Goal: Task Accomplishment & Management: Manage account settings

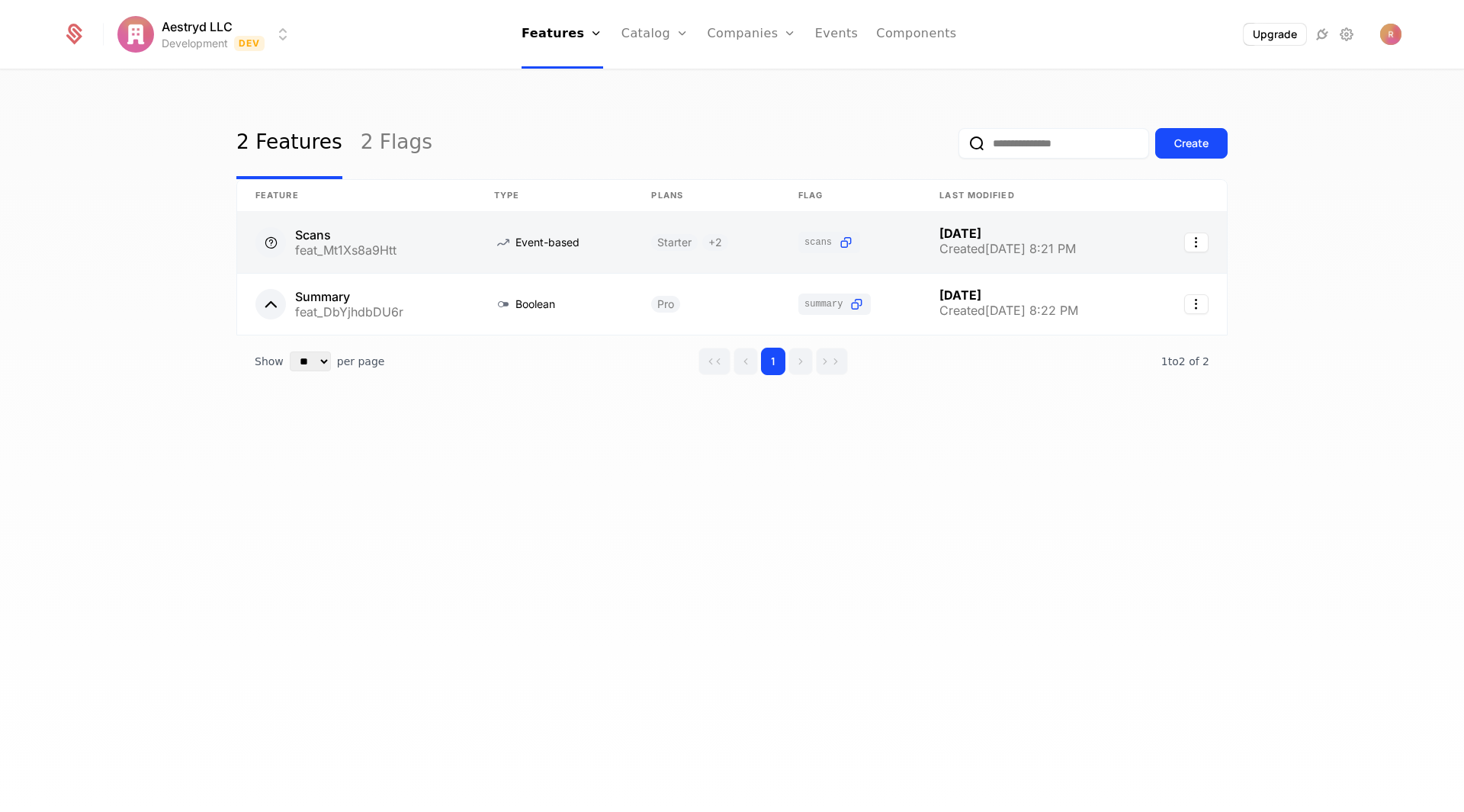
click at [401, 241] on link at bounding box center [357, 243] width 239 height 61
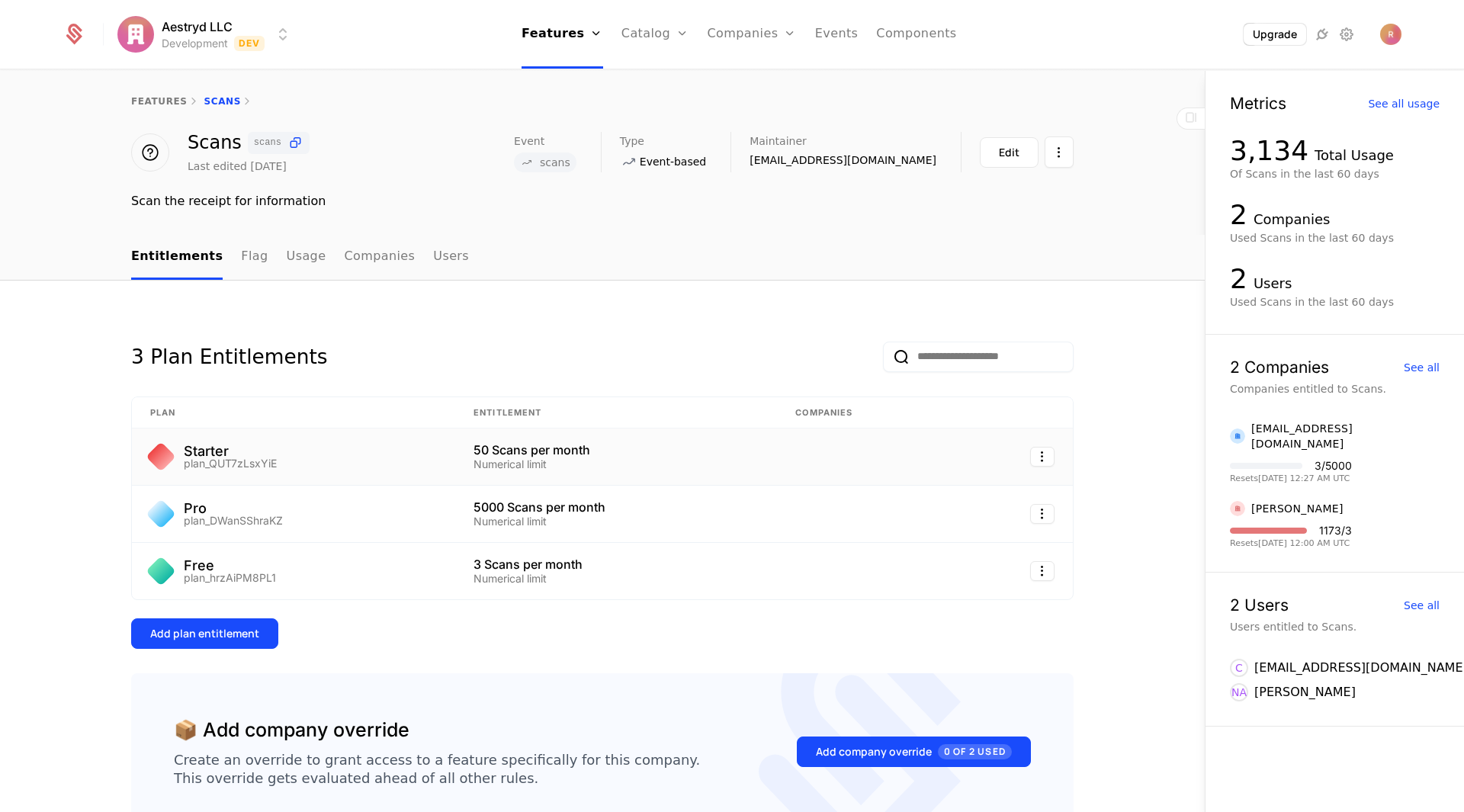
click at [416, 455] on div "Starter plan_QUT7zLsxYiE" at bounding box center [294, 456] width 287 height 24
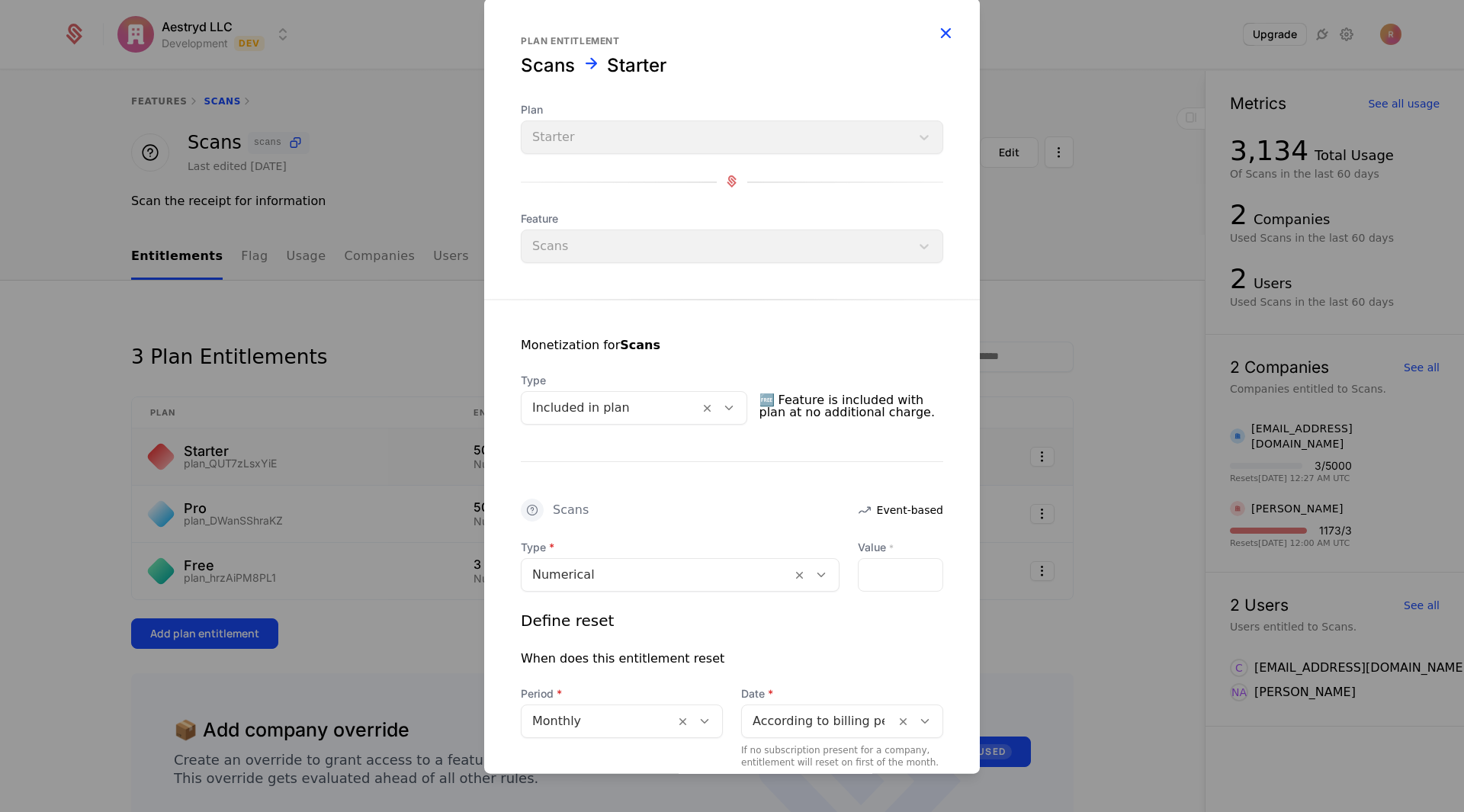
click at [936, 33] on icon "button" at bounding box center [946, 32] width 20 height 20
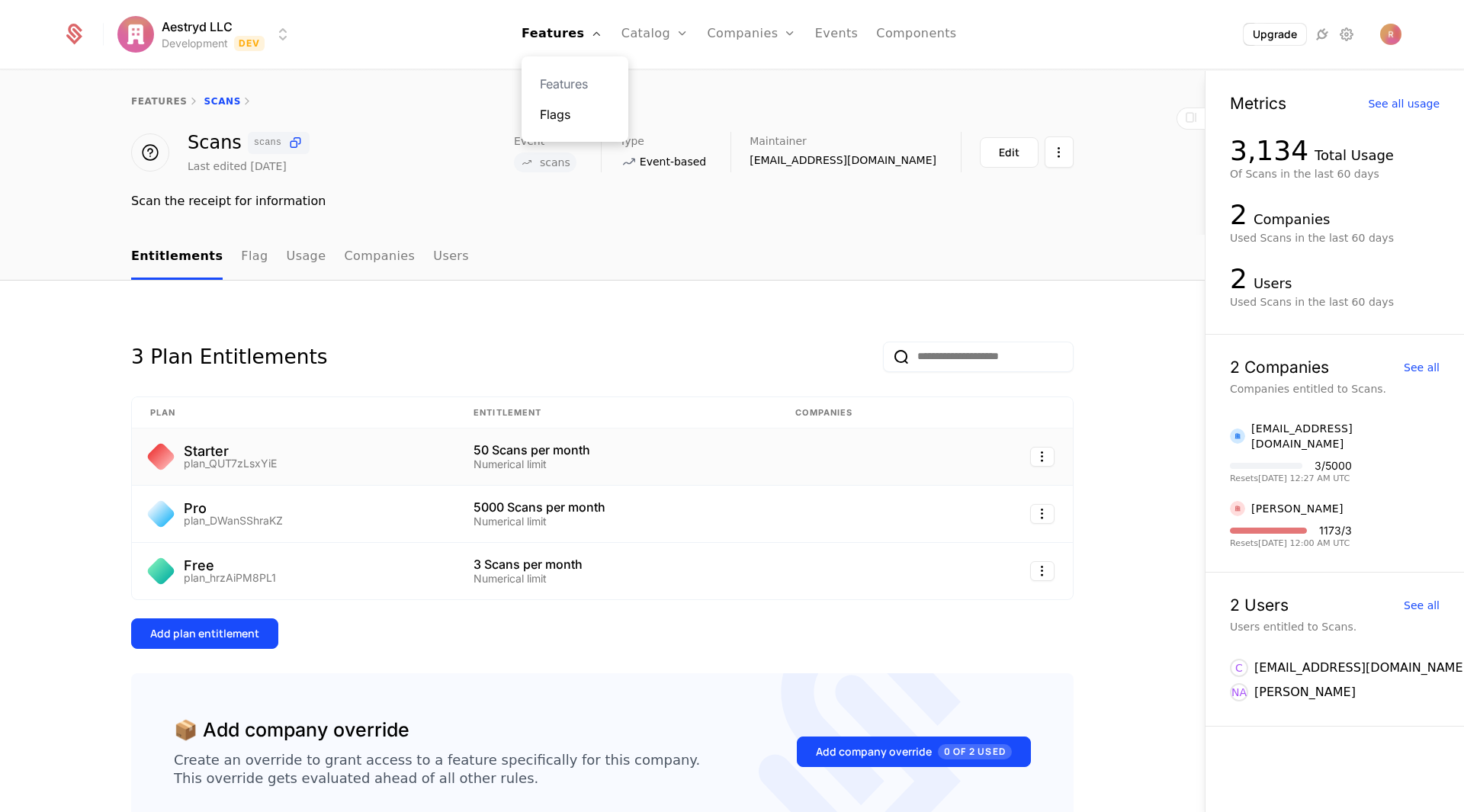
click at [576, 112] on link "Flags" at bounding box center [575, 114] width 71 height 18
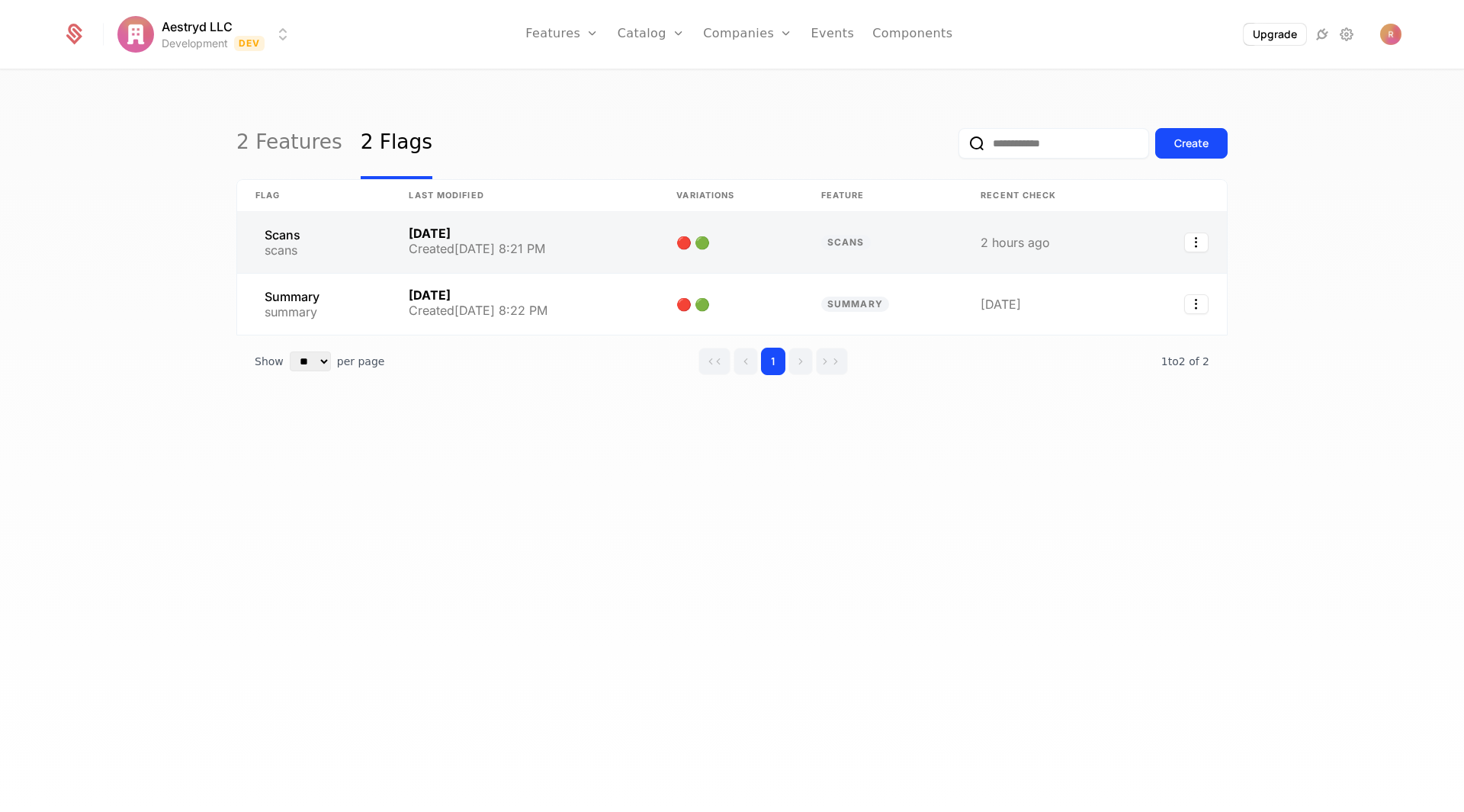
click at [481, 237] on link at bounding box center [524, 243] width 268 height 61
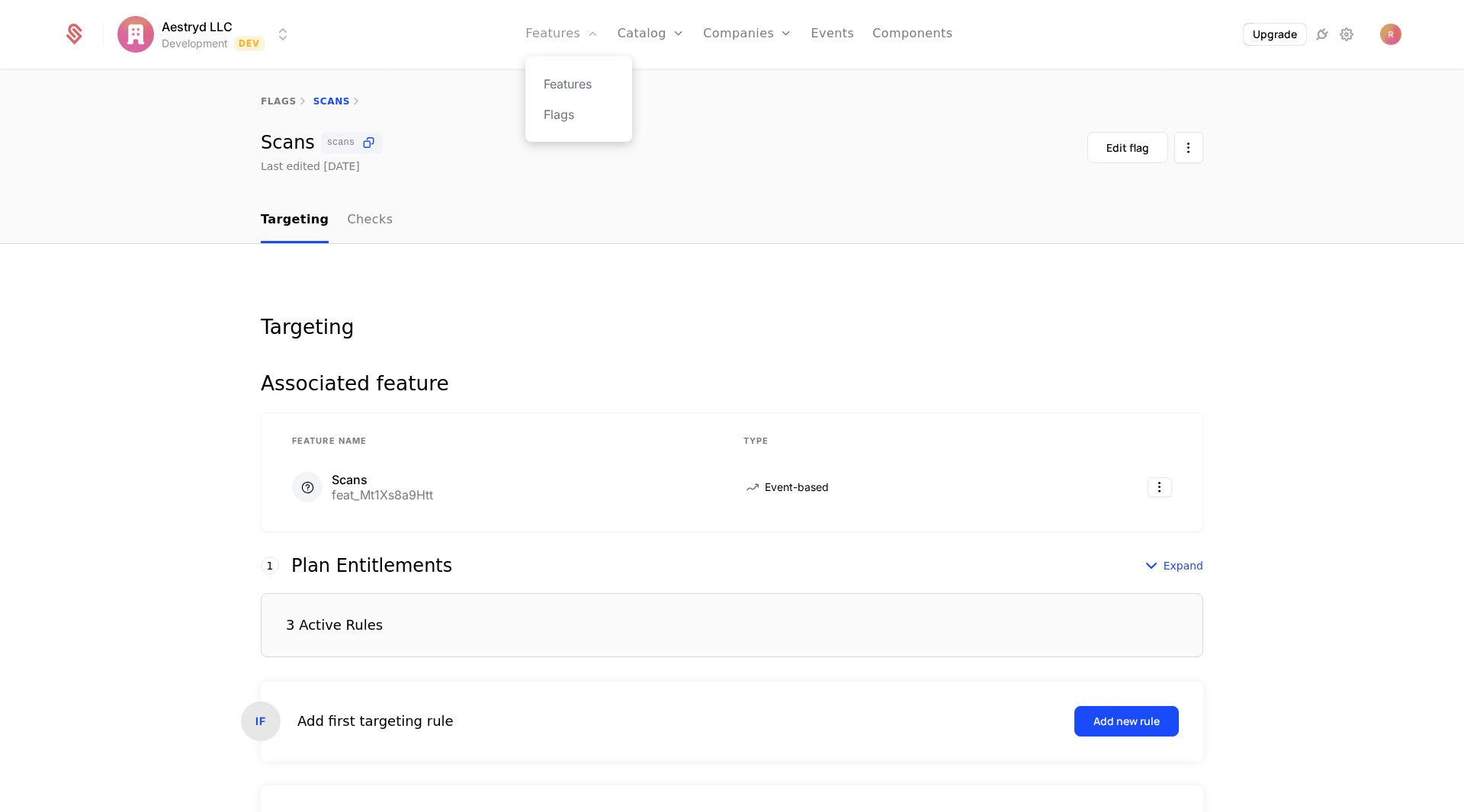
click at [562, 40] on link "Features" at bounding box center [562, 34] width 73 height 69
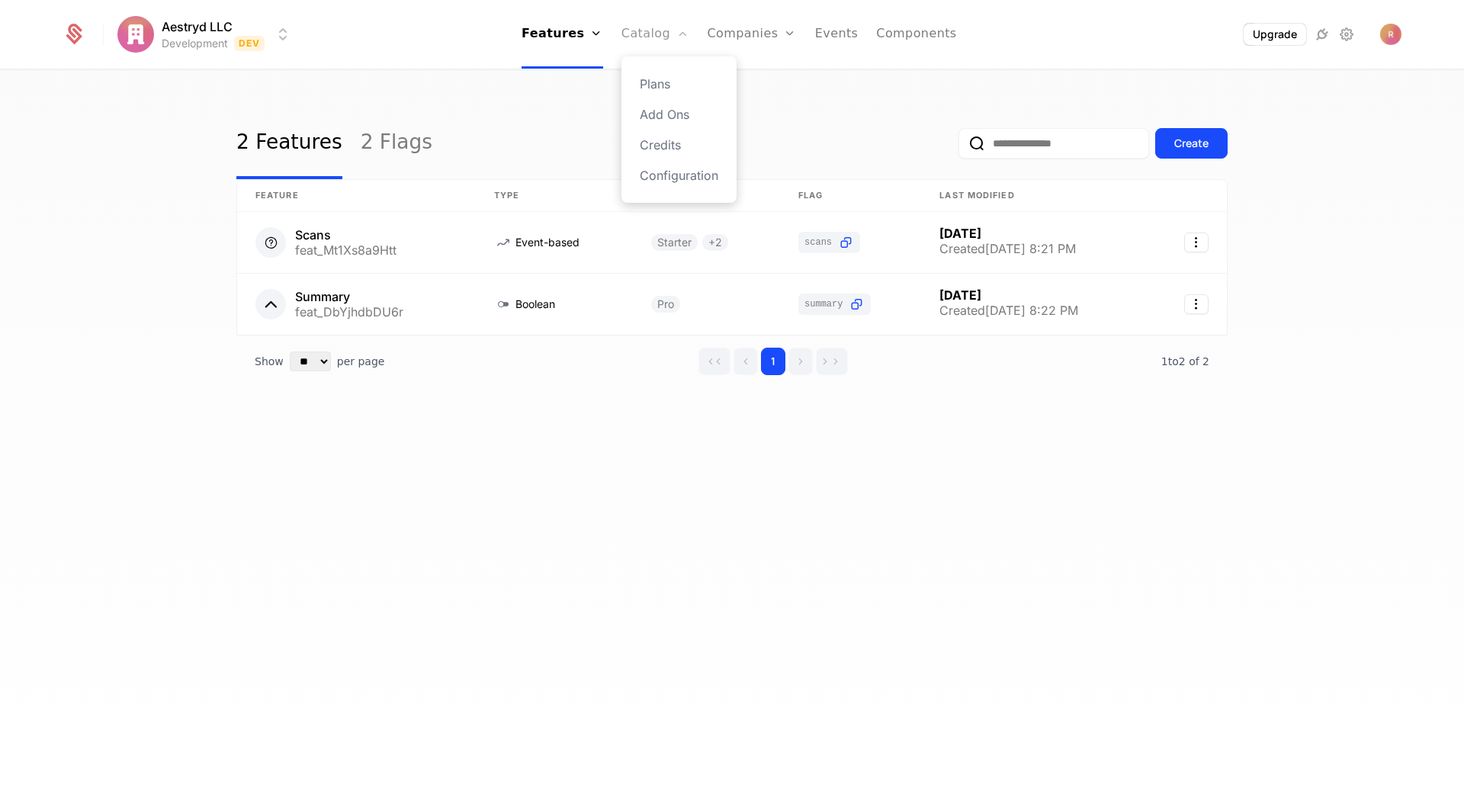
click at [644, 37] on link "Catalog" at bounding box center [655, 34] width 68 height 69
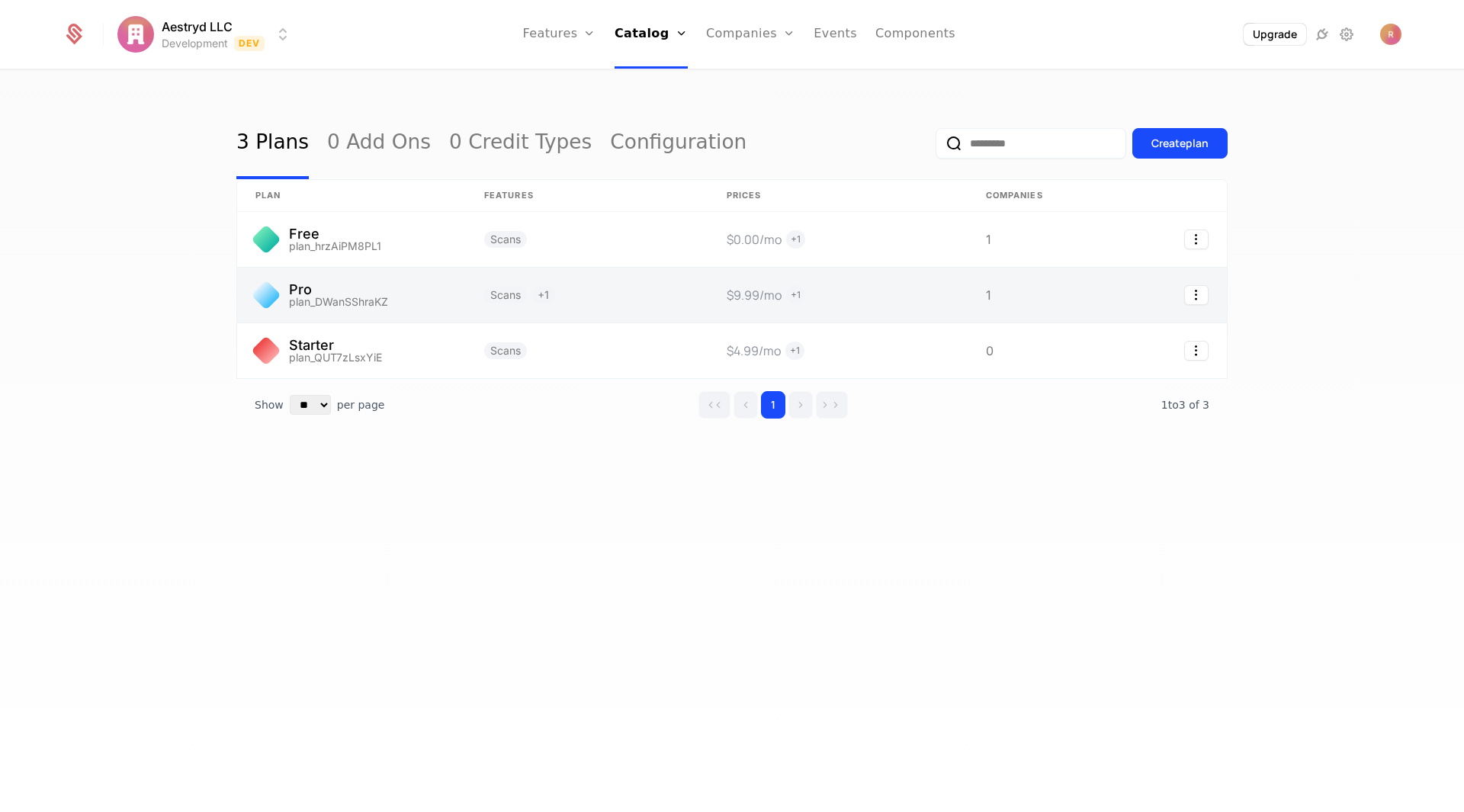
click at [591, 298] on link at bounding box center [587, 295] width 242 height 55
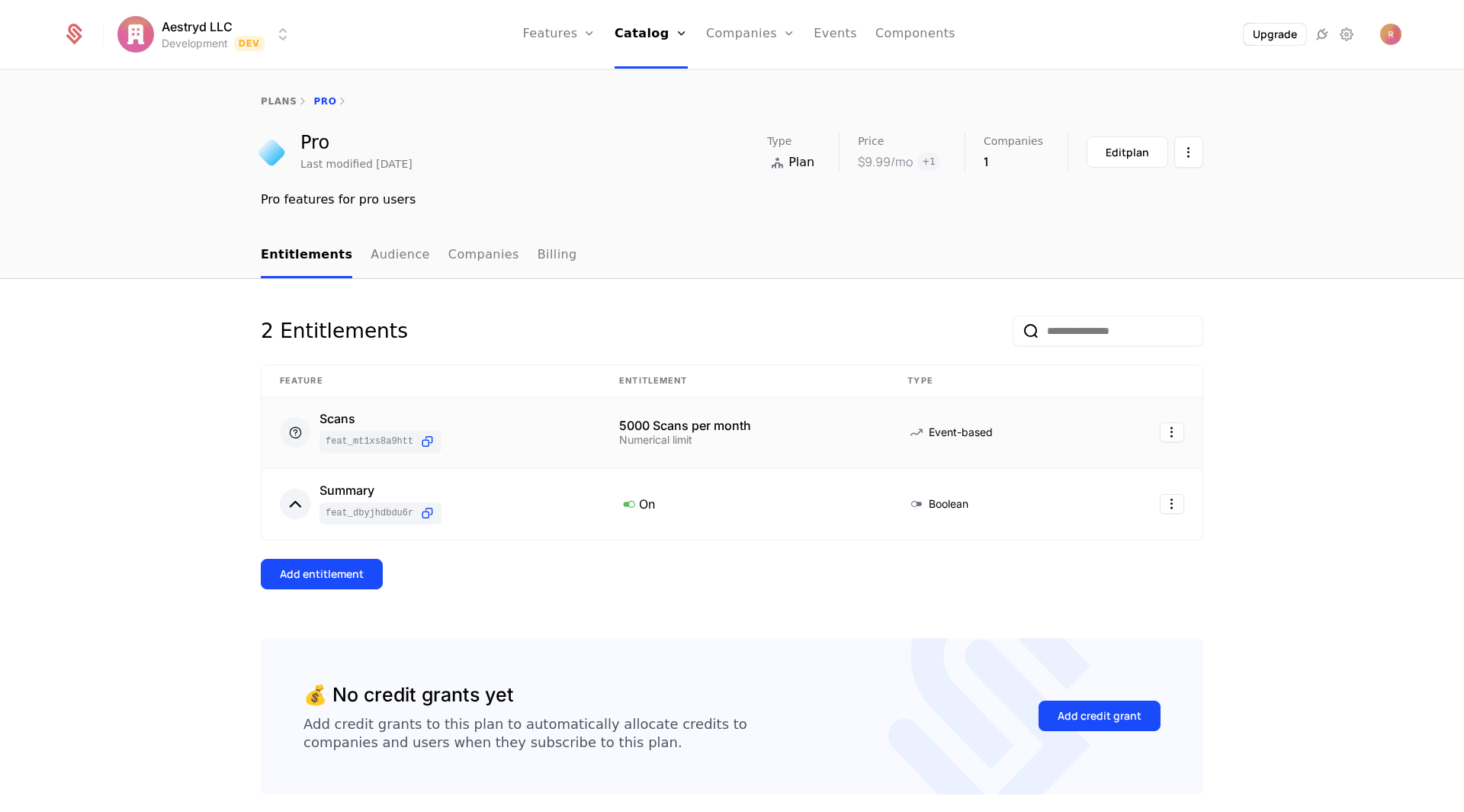
click at [564, 427] on div "Scans feat_Mt1Xs8a9Htt" at bounding box center [430, 432] width 303 height 41
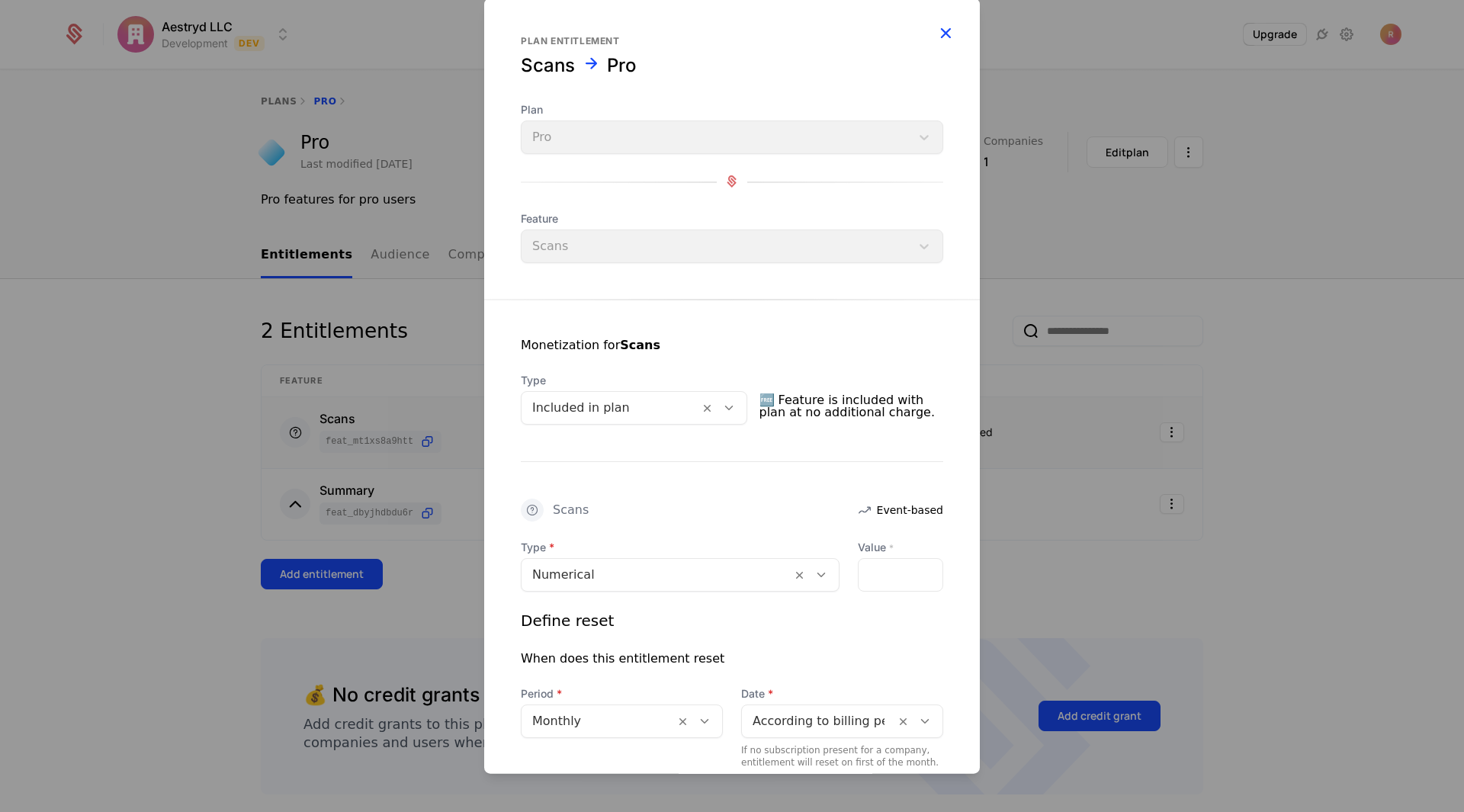
click at [936, 30] on icon "button" at bounding box center [946, 32] width 20 height 20
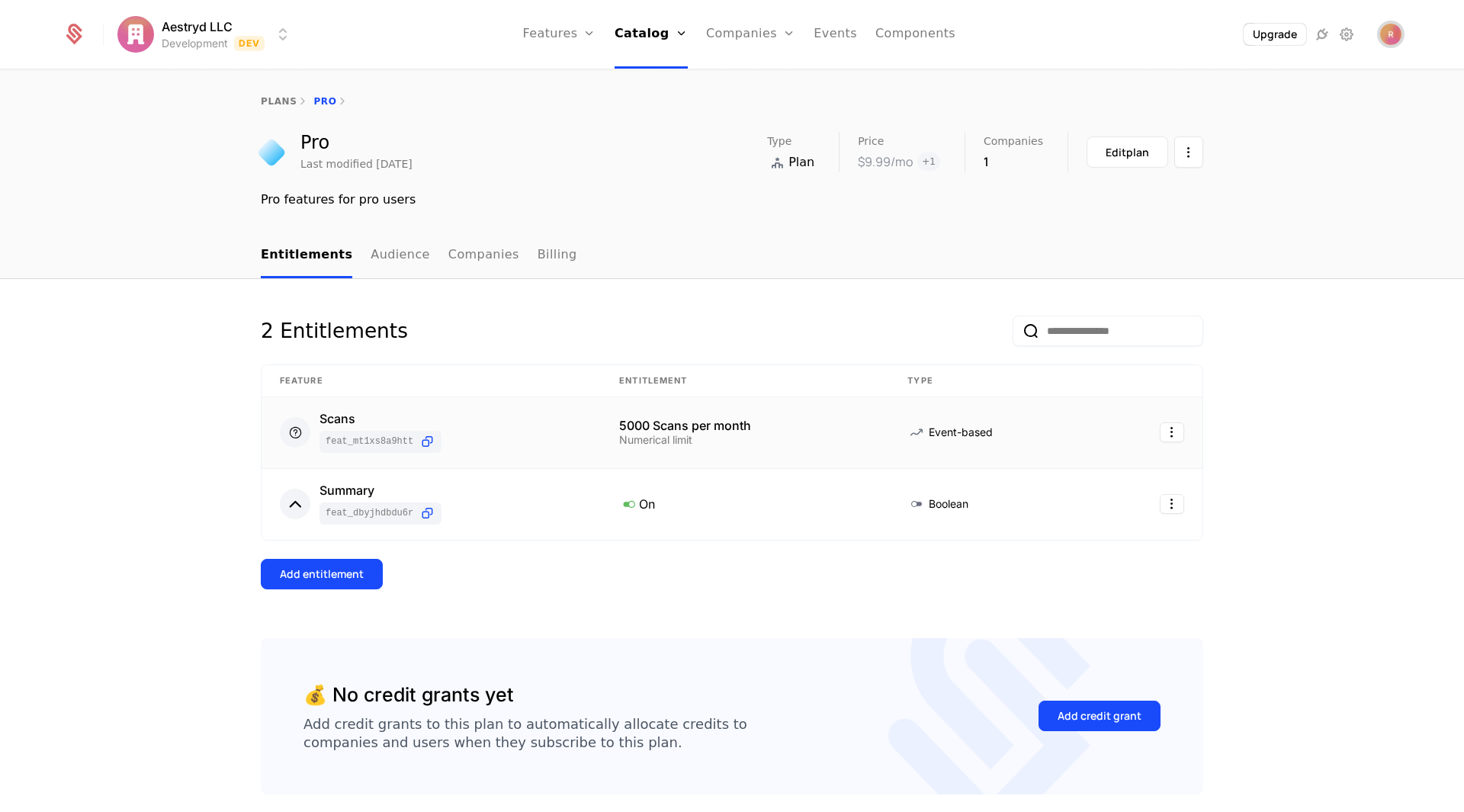
click at [1397, 29] on img "Open user button" at bounding box center [1391, 34] width 22 height 22
click at [1203, 160] on button "Sign out" at bounding box center [1257, 160] width 288 height 39
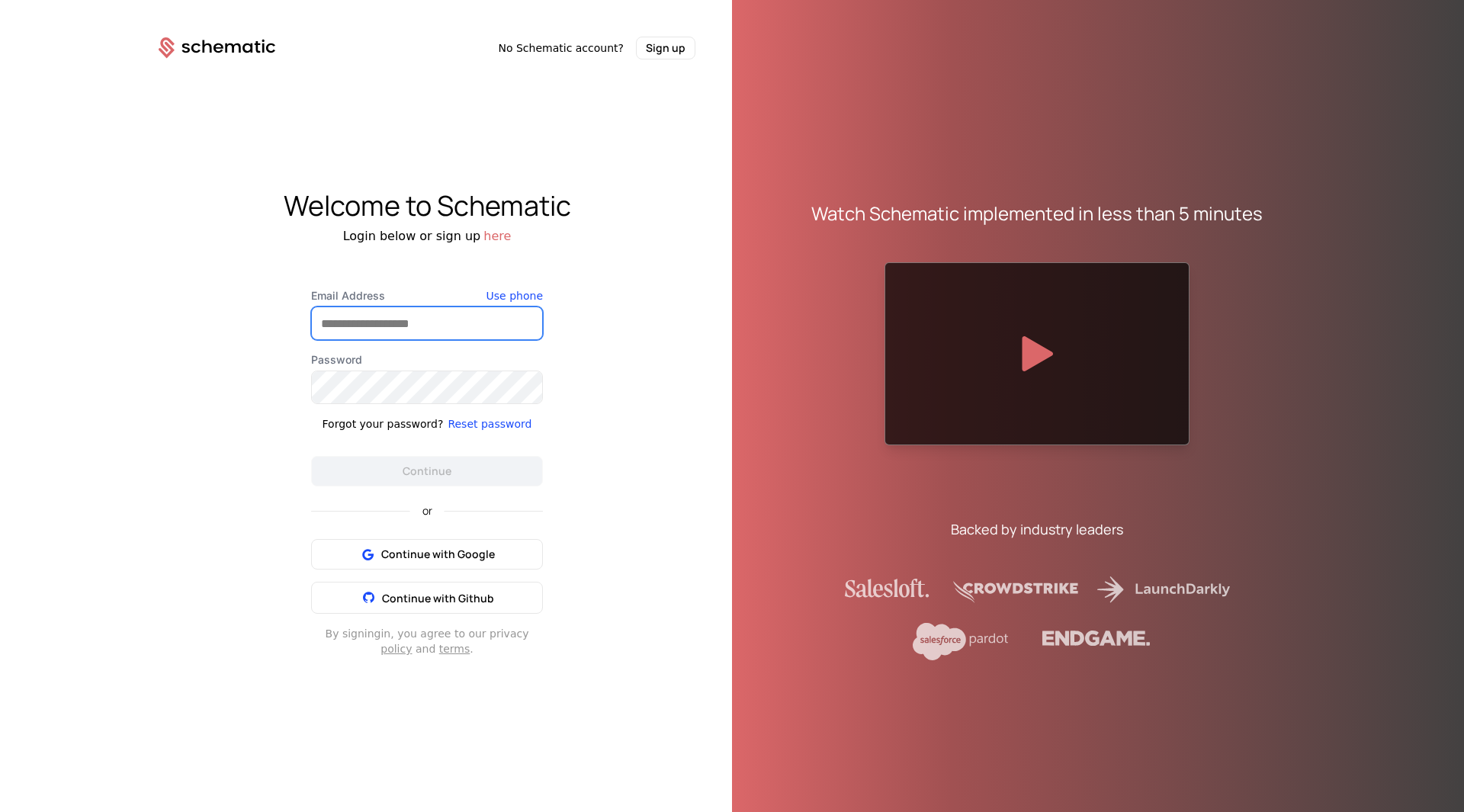
click at [382, 321] on input "Email Address" at bounding box center [427, 323] width 231 height 32
click at [421, 333] on input "Email Address" at bounding box center [427, 323] width 231 height 32
click at [411, 318] on input "**********" at bounding box center [427, 323] width 231 height 32
drag, startPoint x: 467, startPoint y: 317, endPoint x: 228, endPoint y: 307, distance: 239.2
click at [228, 307] on div "**********" at bounding box center [426, 424] width 610 height 728
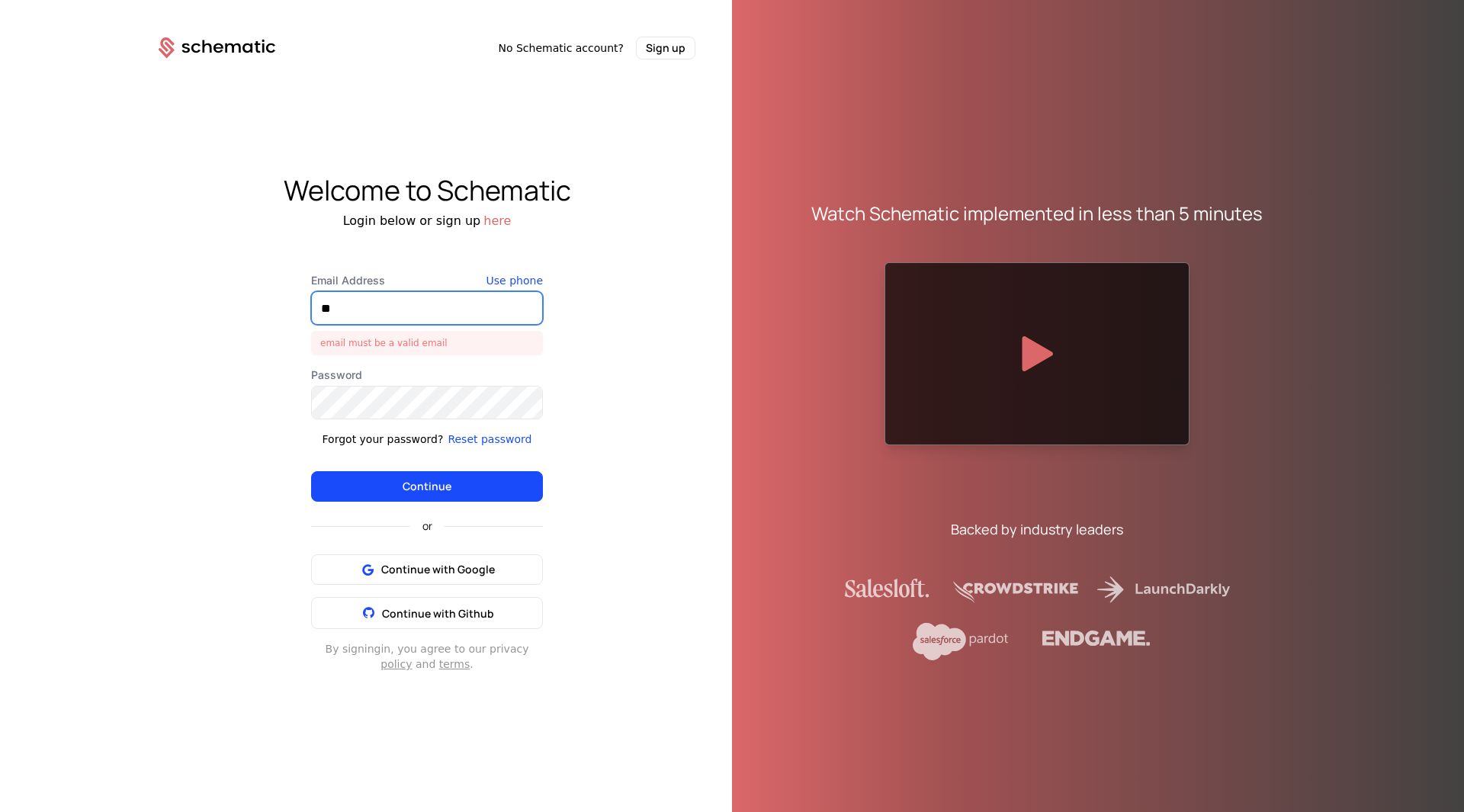
type input "**********"
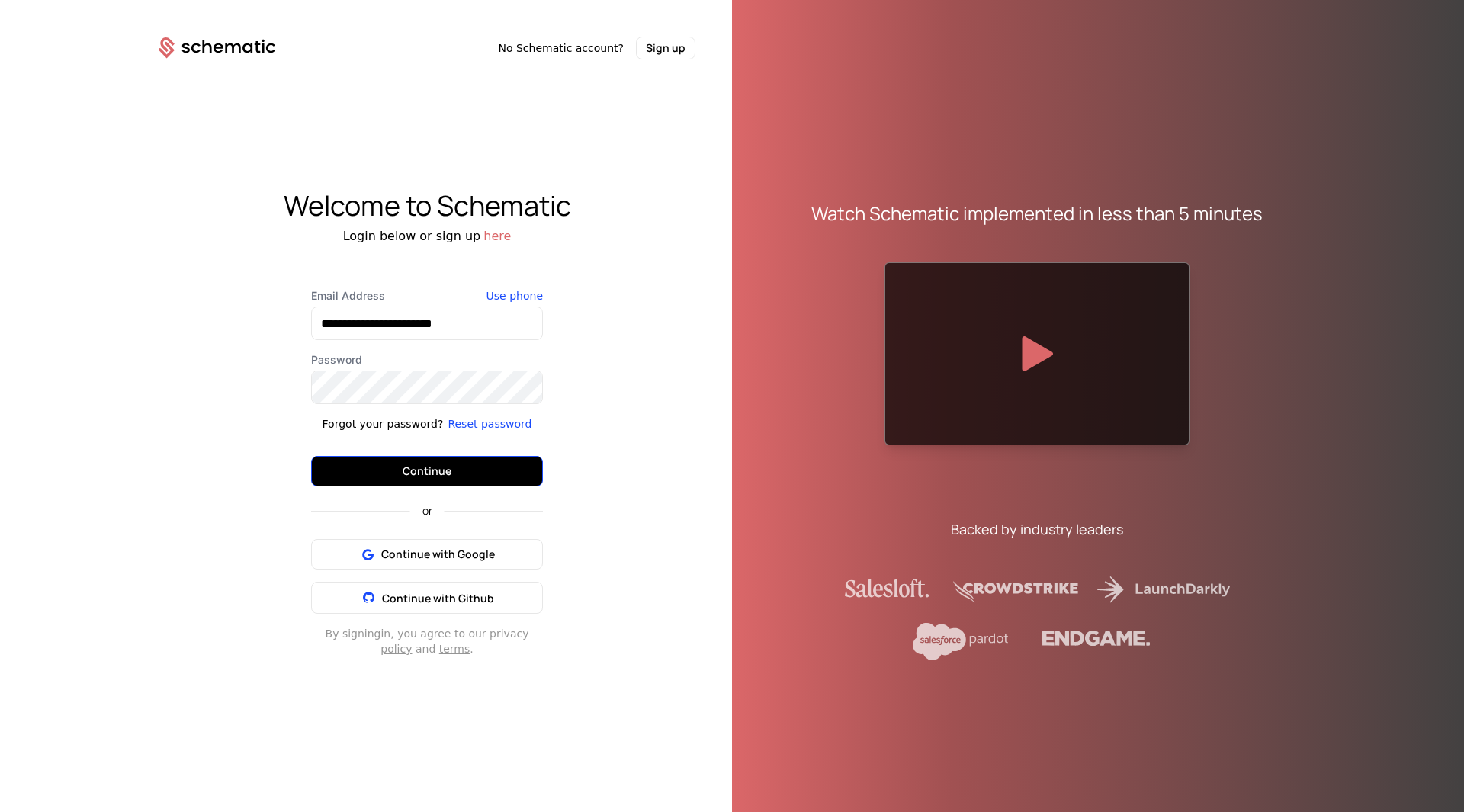
click at [403, 471] on button "Continue" at bounding box center [426, 471] width 231 height 31
